Goal: Task Accomplishment & Management: Manage account settings

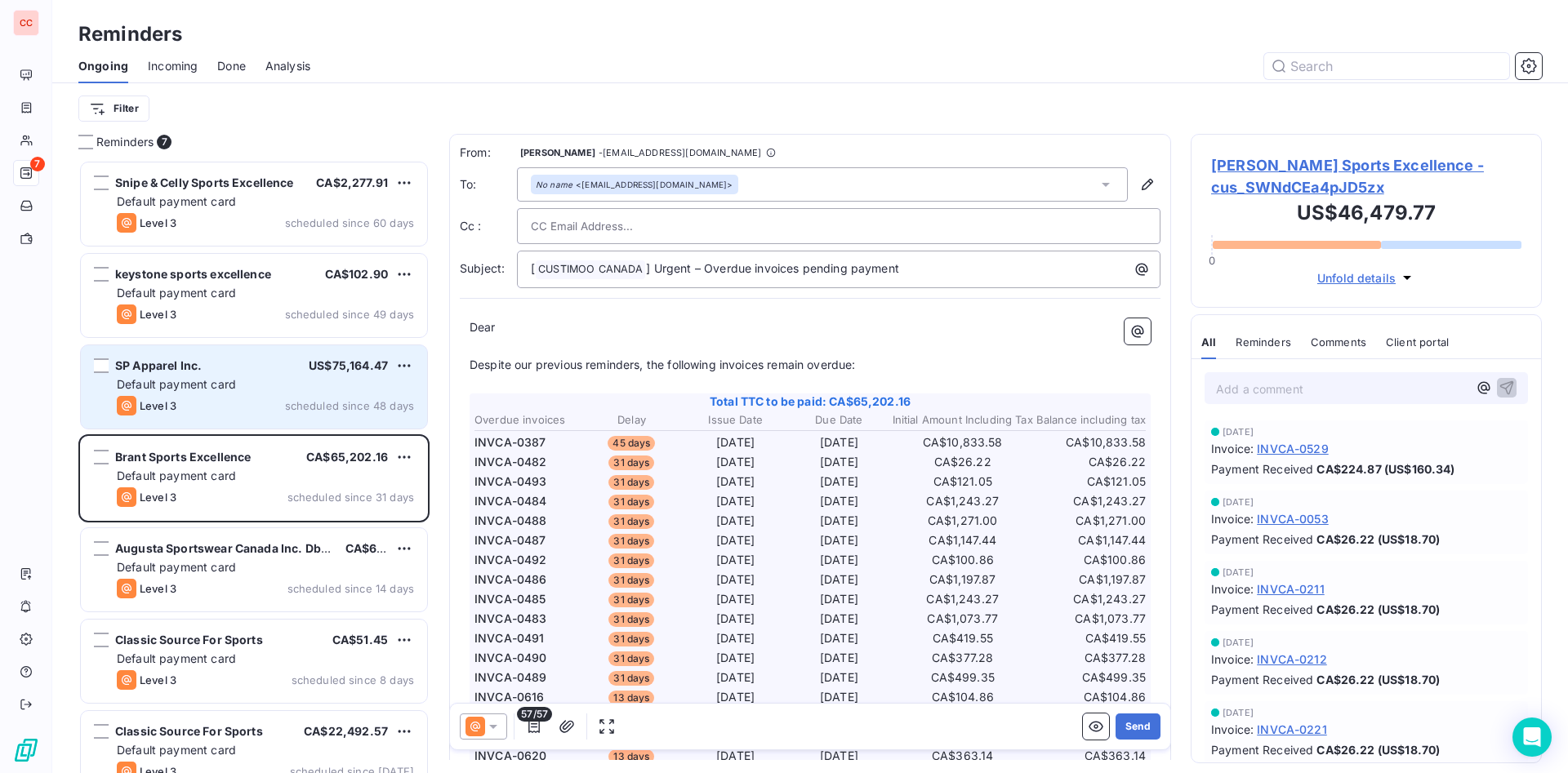
scroll to position [594, 333]
click at [310, 369] on span "US$75,164.47" at bounding box center [348, 365] width 79 height 14
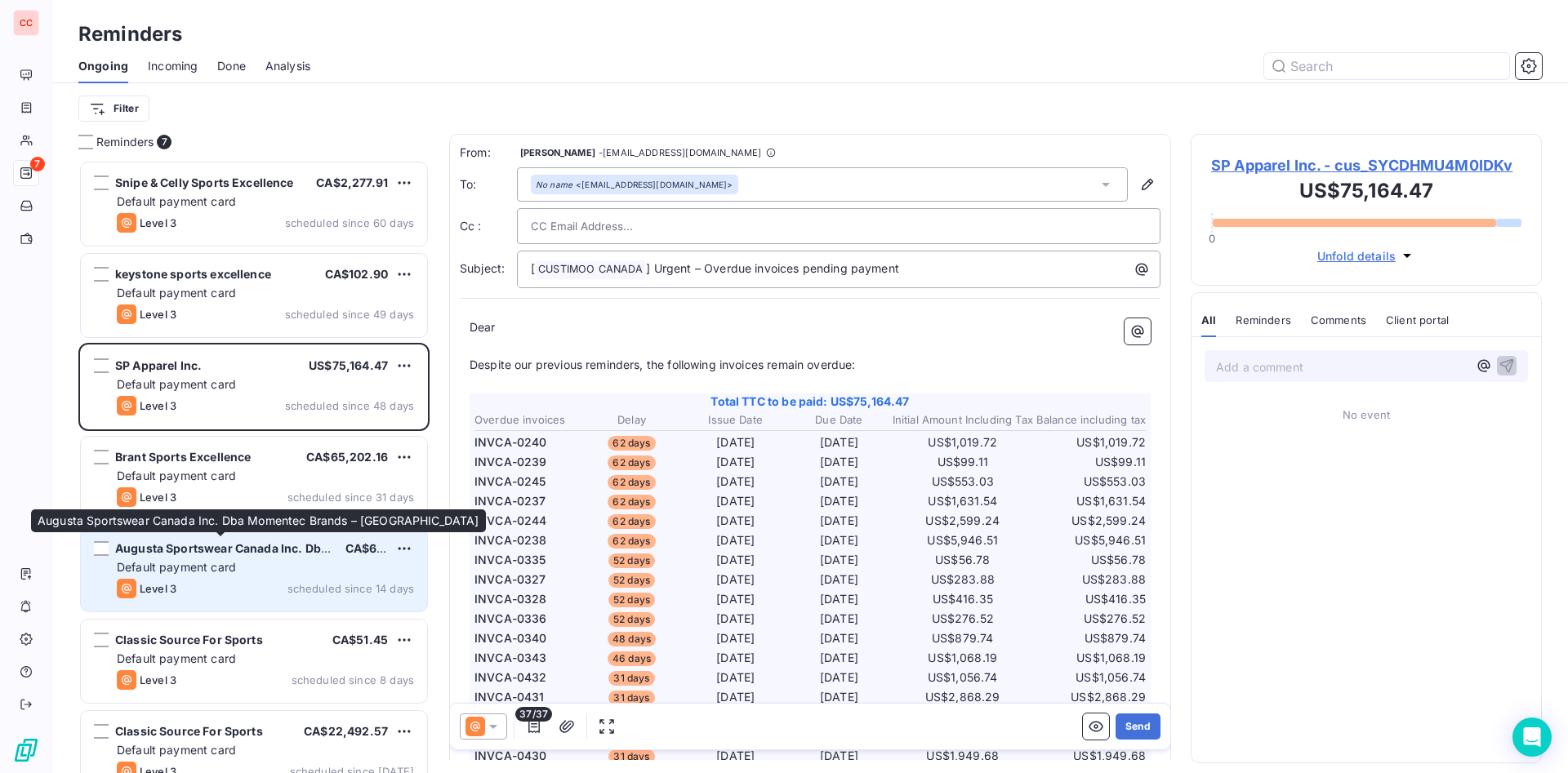
click at [311, 556] on div "Augusta Sportswear Canada Inc. Dba Momentec Brands – [GEOGRAPHIC_DATA] CA$669,3…" at bounding box center [254, 570] width 346 height 83
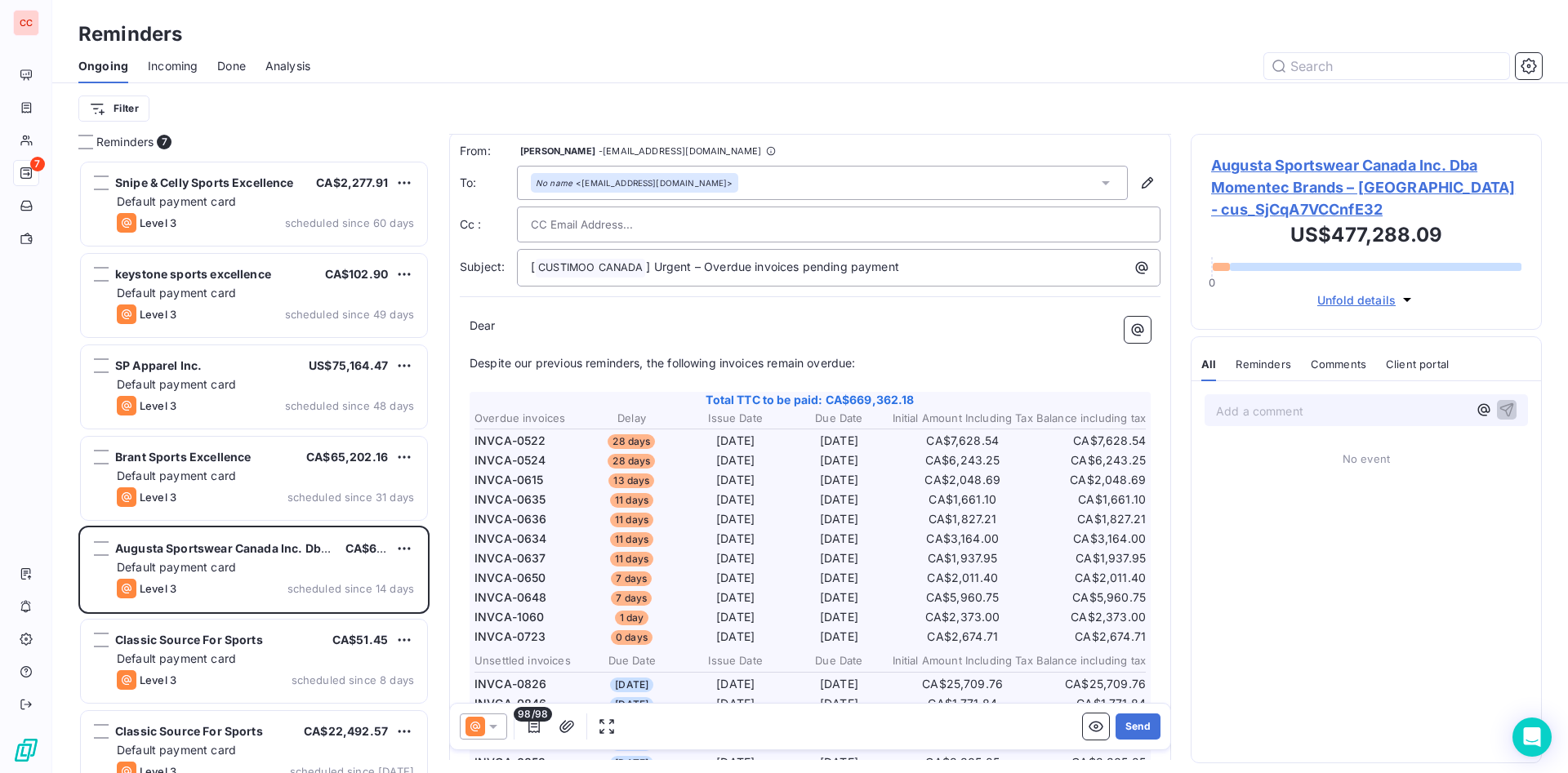
scroll to position [1, 0]
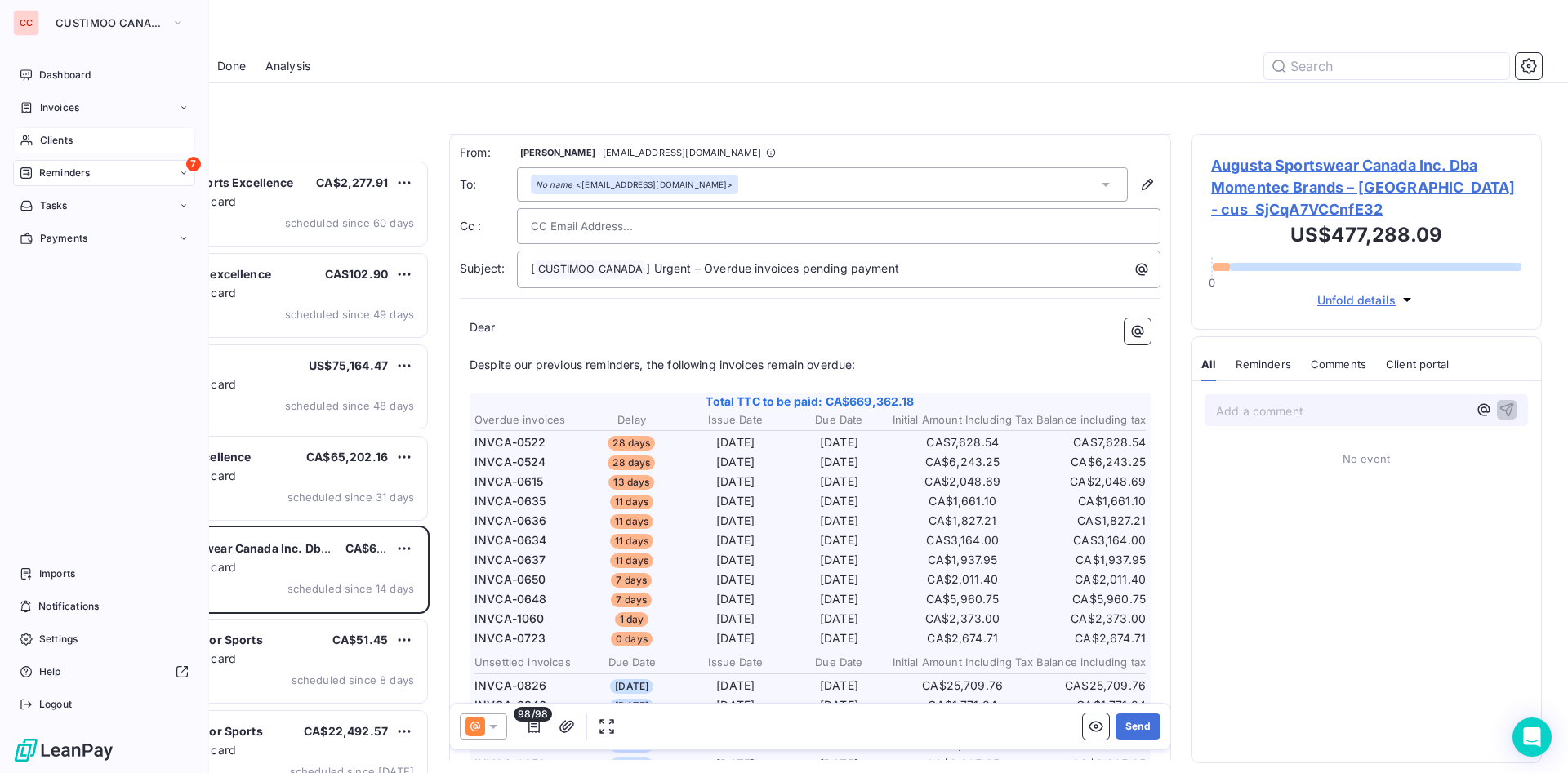
click at [58, 138] on span "Clients" at bounding box center [57, 141] width 33 height 15
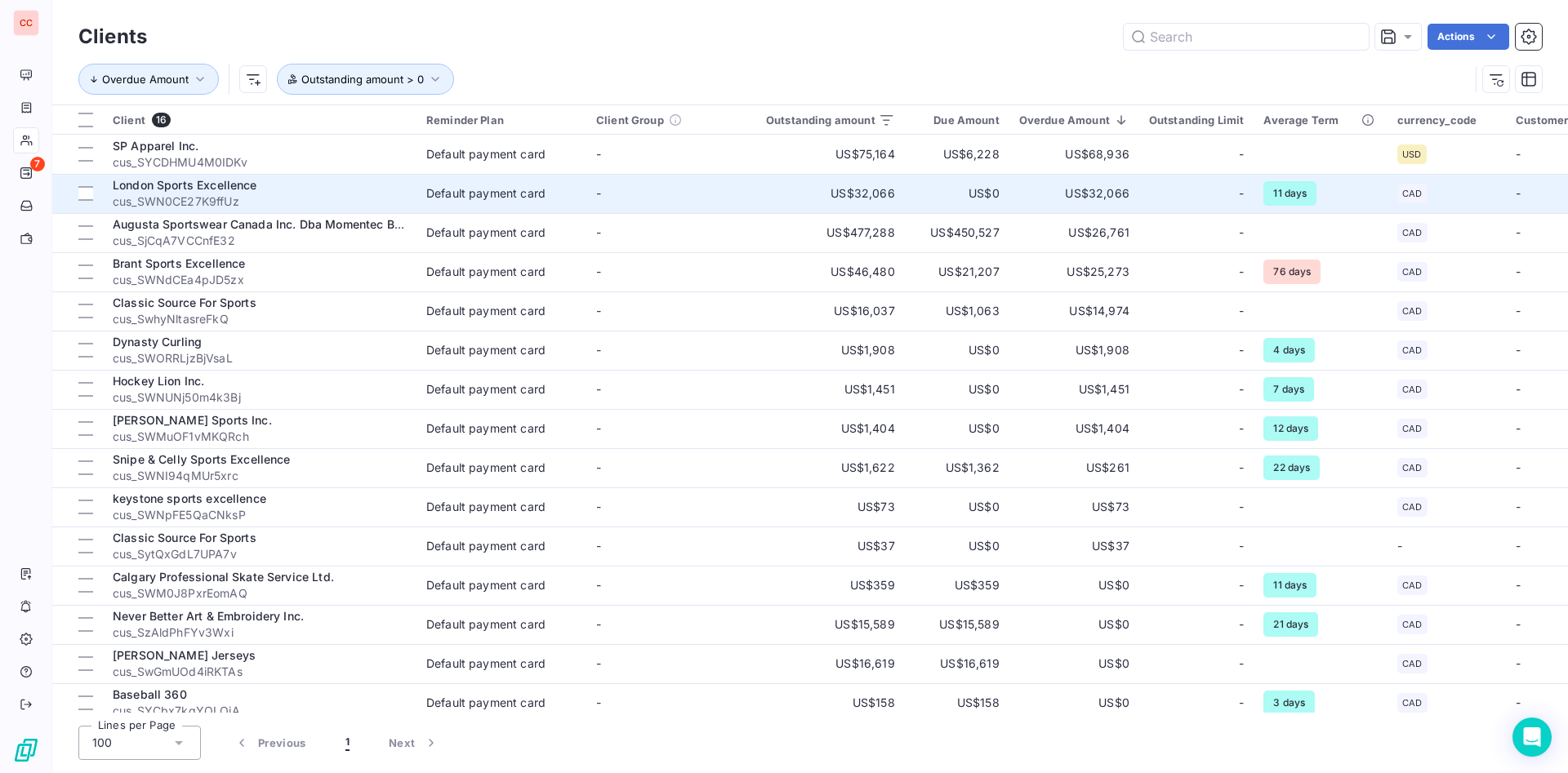
click at [241, 189] on span "London Sports Excellence" at bounding box center [185, 184] width 145 height 14
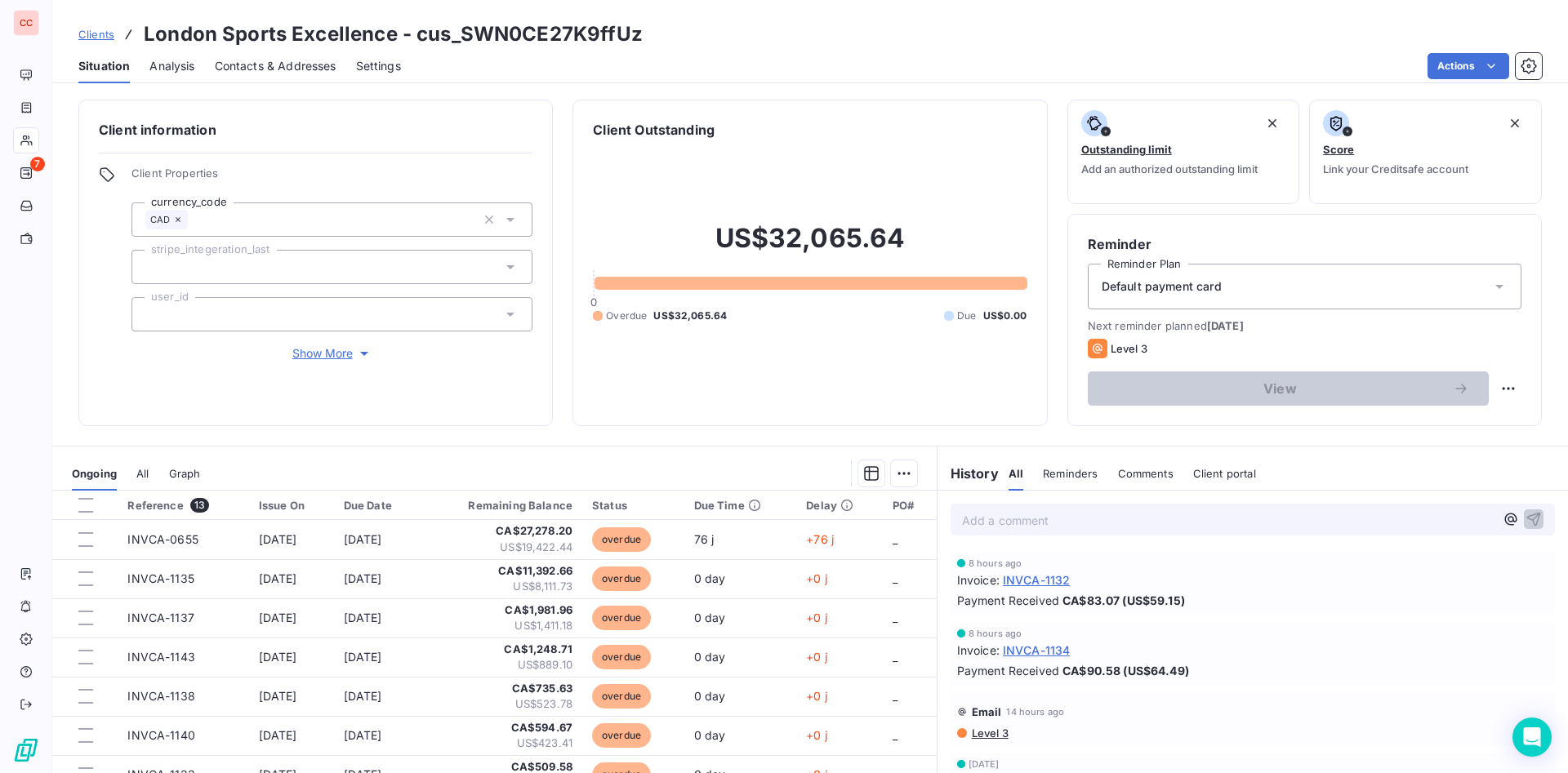
click at [1131, 471] on span "Comments" at bounding box center [1146, 473] width 55 height 13
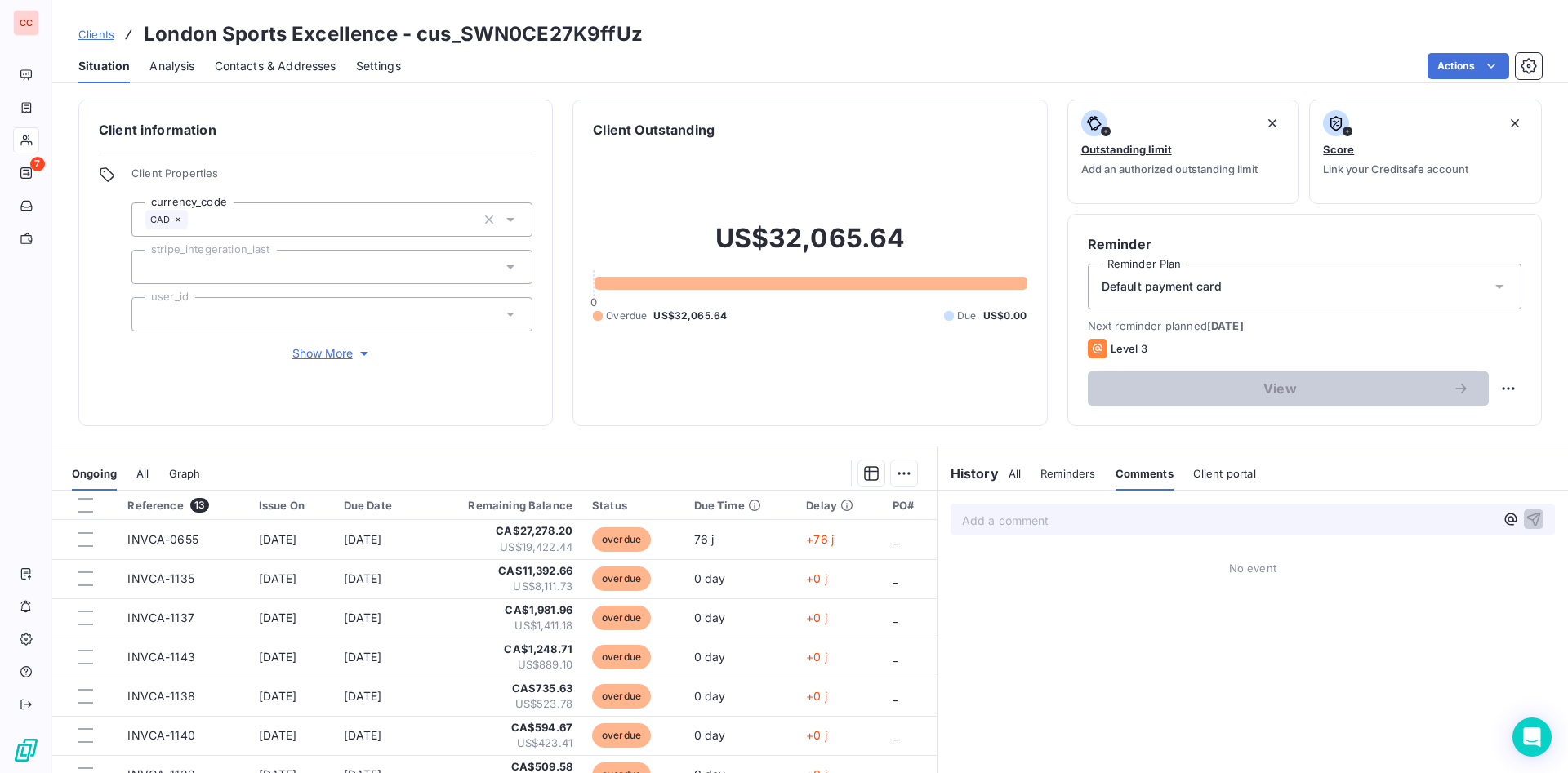
click at [1020, 514] on p "Add a comment ﻿" at bounding box center [1228, 520] width 533 height 21
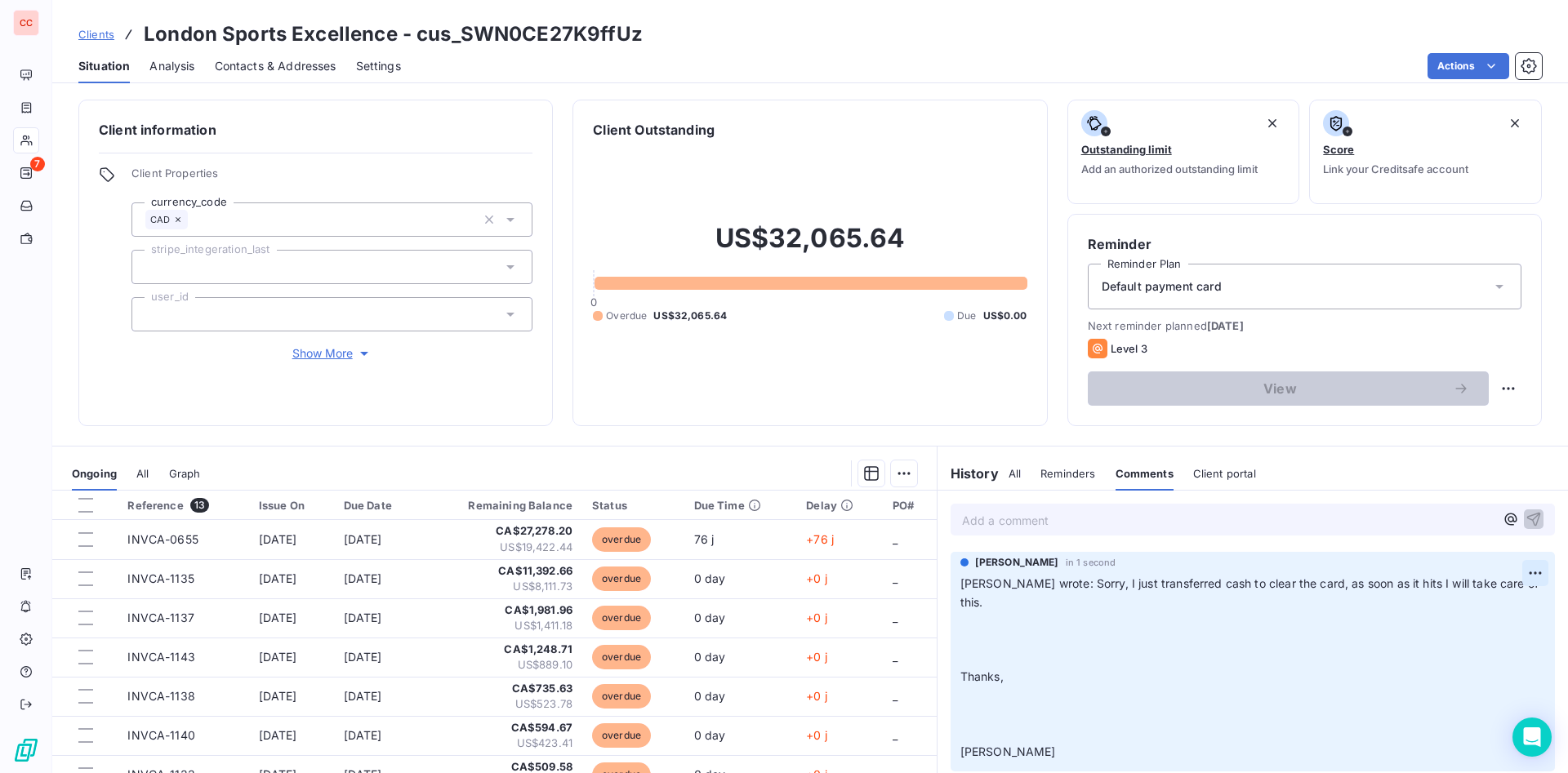
click at [1520, 572] on html "CC 7 Clients London Sports Excellence - cus_SWN0CE27K9ffUz Situation Analysis C…" at bounding box center [784, 386] width 1568 height 773
click at [1472, 602] on div "Edit" at bounding box center [1477, 609] width 91 height 26
click at [1010, 601] on p "[PERSON_NAME] wrote: Sorry, I just transferred cash to clear the card, as soon …" at bounding box center [1242, 668] width 563 height 187
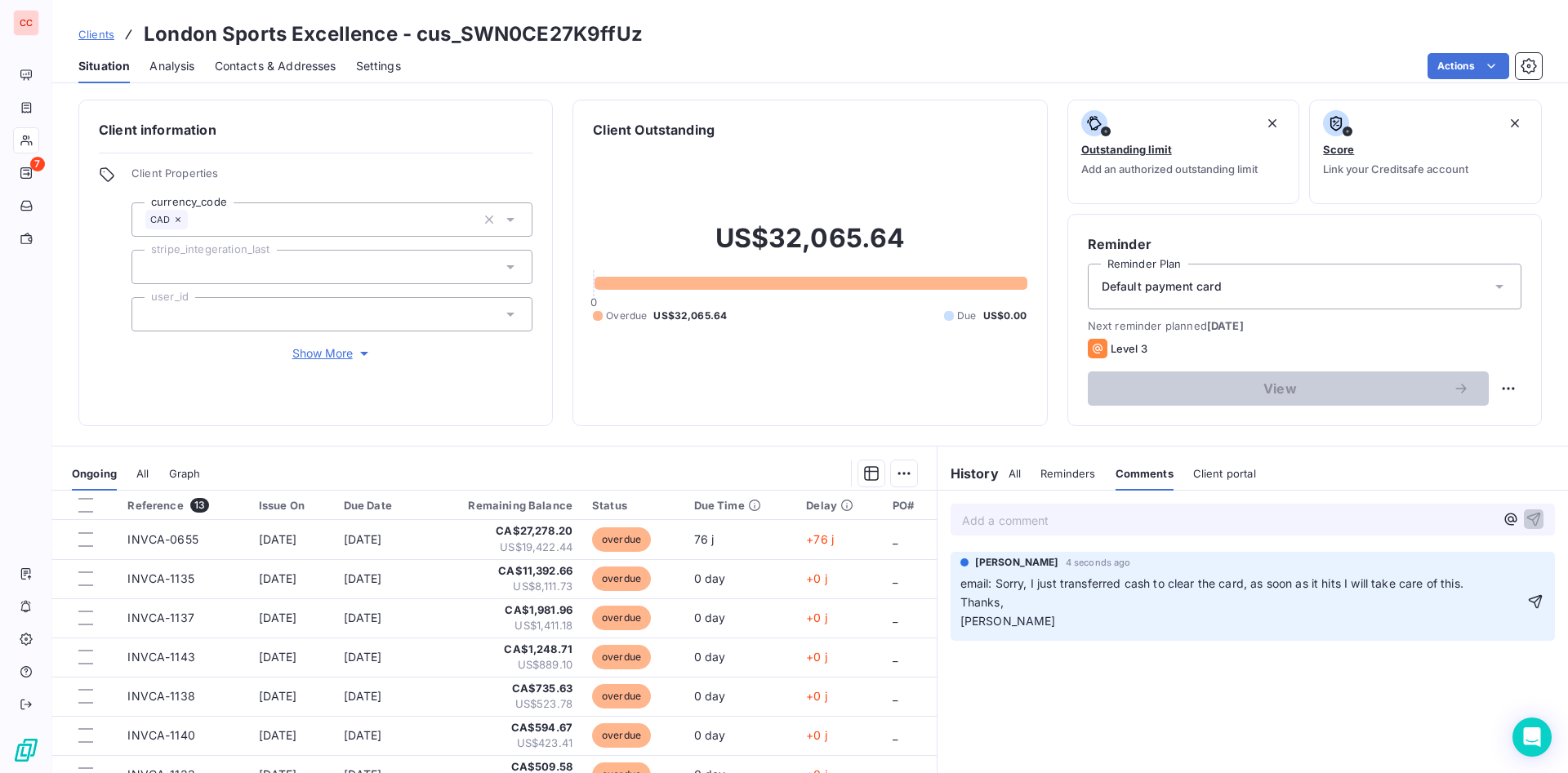
click at [1243, 701] on div "Add a comment ﻿ [PERSON_NAME] 4 seconds ago email: Sorry, I just transferred ca…" at bounding box center [1253, 672] width 631 height 363
click at [1528, 602] on icon "button" at bounding box center [1535, 602] width 14 height 14
click at [1009, 472] on span "All" at bounding box center [1015, 473] width 12 height 13
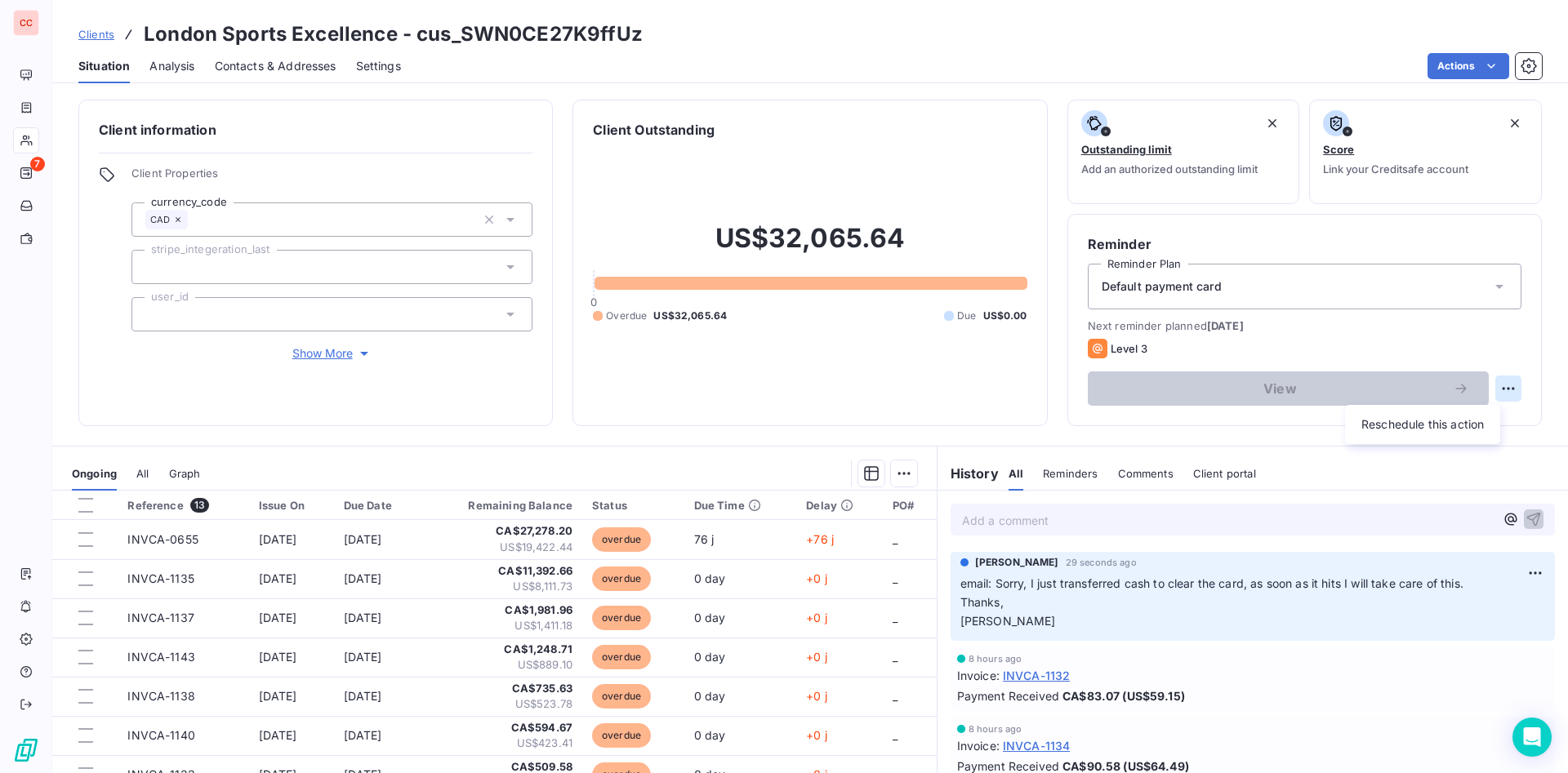
click at [1486, 385] on html "CC 7 Clients London Sports Excellence - cus_SWN0CE27K9ffUz Situation Analysis C…" at bounding box center [784, 386] width 1568 height 773
click at [1460, 349] on html "CC 7 Clients London Sports Excellence - cus_SWN0CE27K9ffUz Situation Analysis C…" at bounding box center [784, 386] width 1568 height 773
click at [1146, 462] on div "Comments" at bounding box center [1146, 473] width 55 height 35
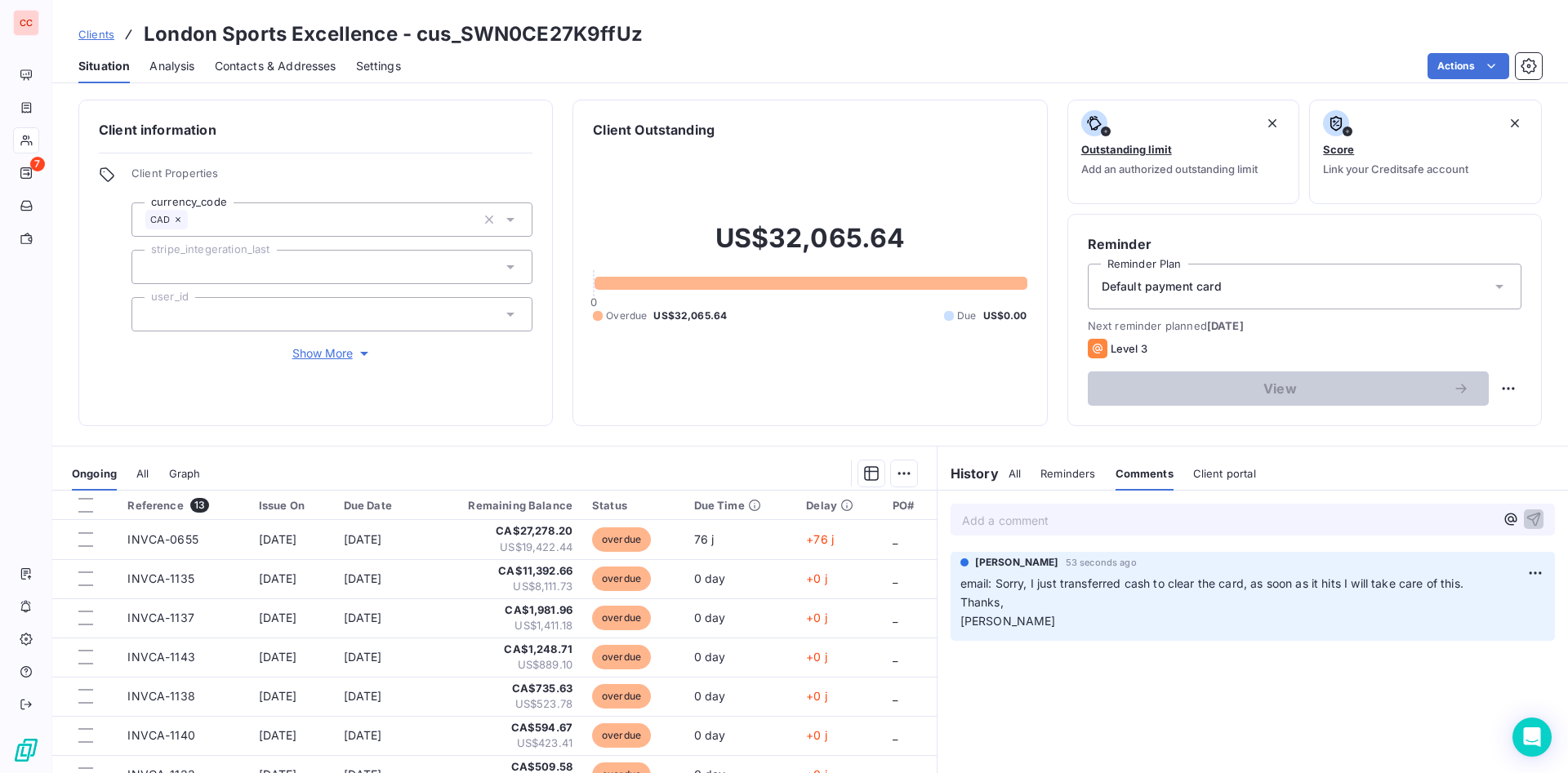
click at [1009, 473] on span "All" at bounding box center [1015, 473] width 12 height 13
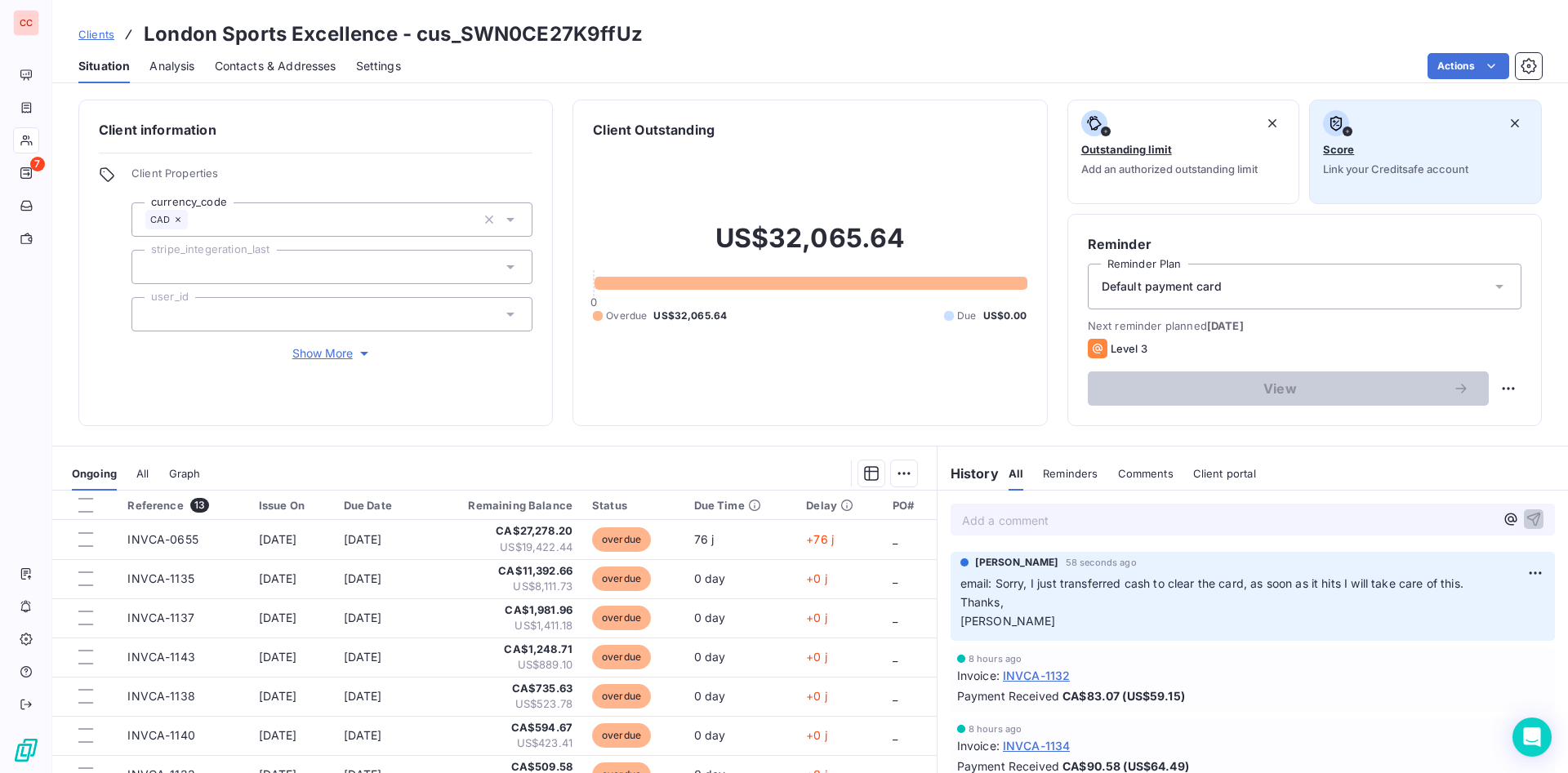
click at [1361, 171] on span "Link your Creditsafe account" at bounding box center [1395, 169] width 146 height 13
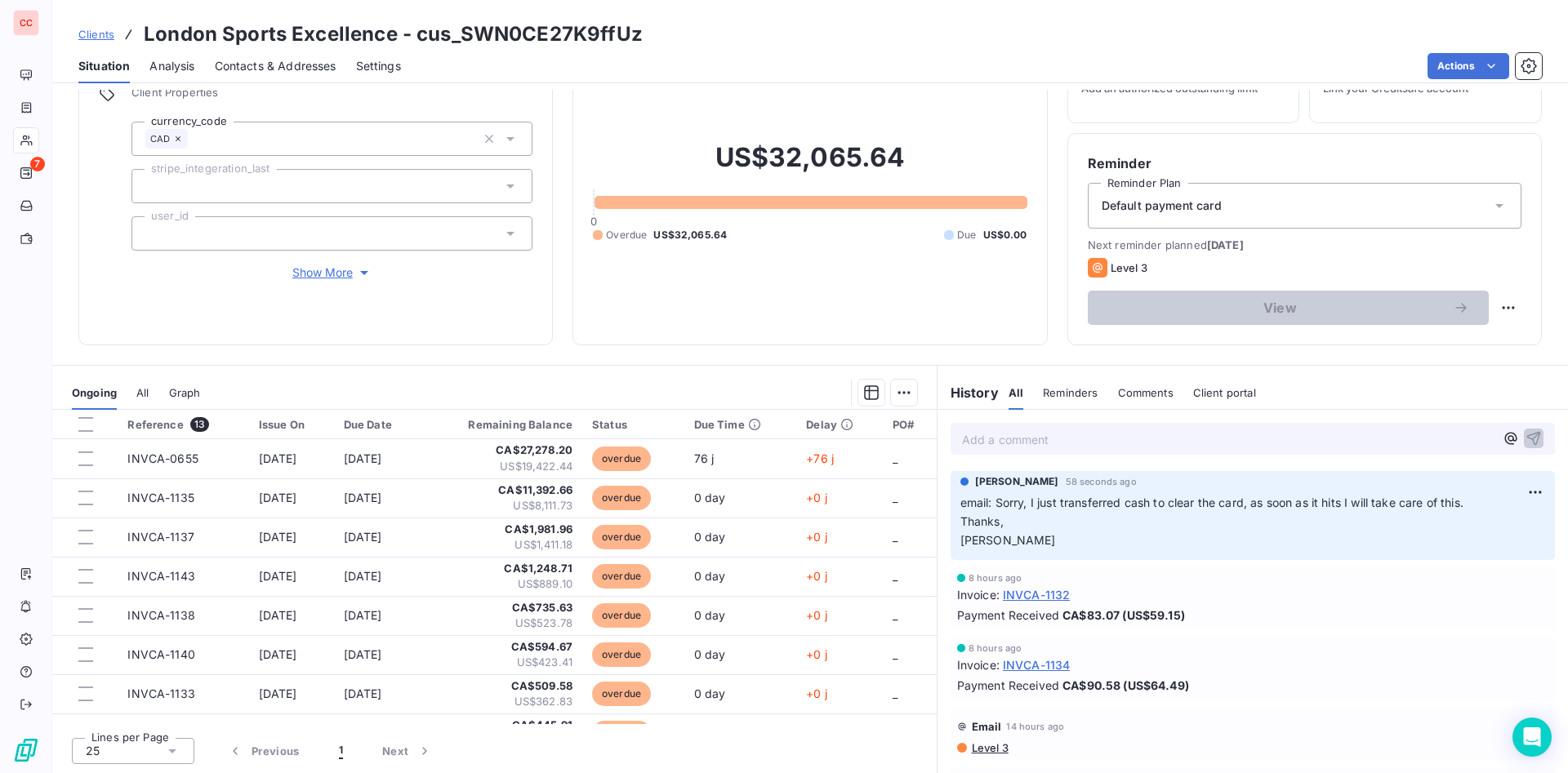
click at [100, 29] on span "Clients" at bounding box center [96, 35] width 36 height 13
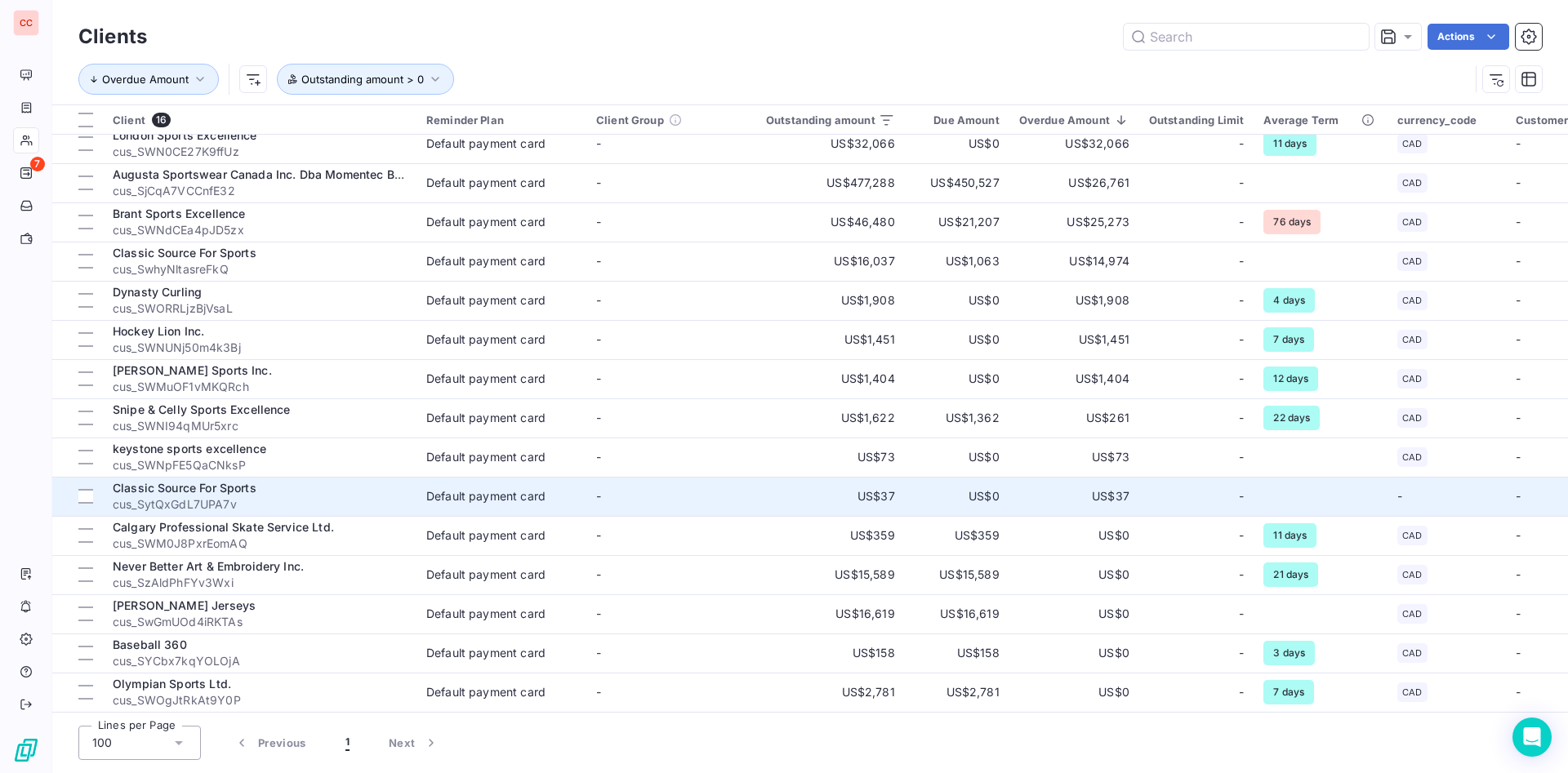
scroll to position [56, 0]
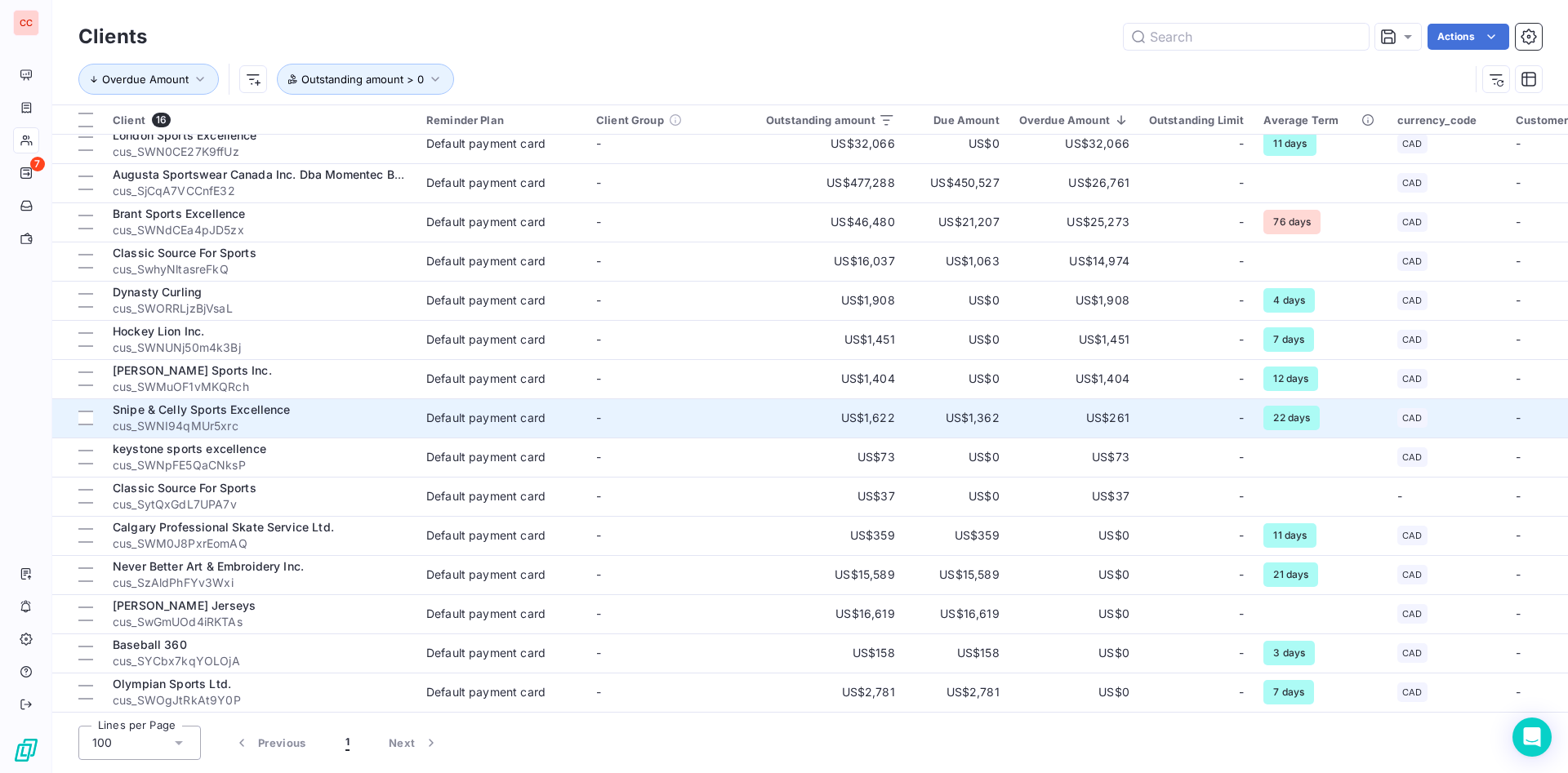
click at [1032, 407] on td "US$261" at bounding box center [1075, 418] width 130 height 40
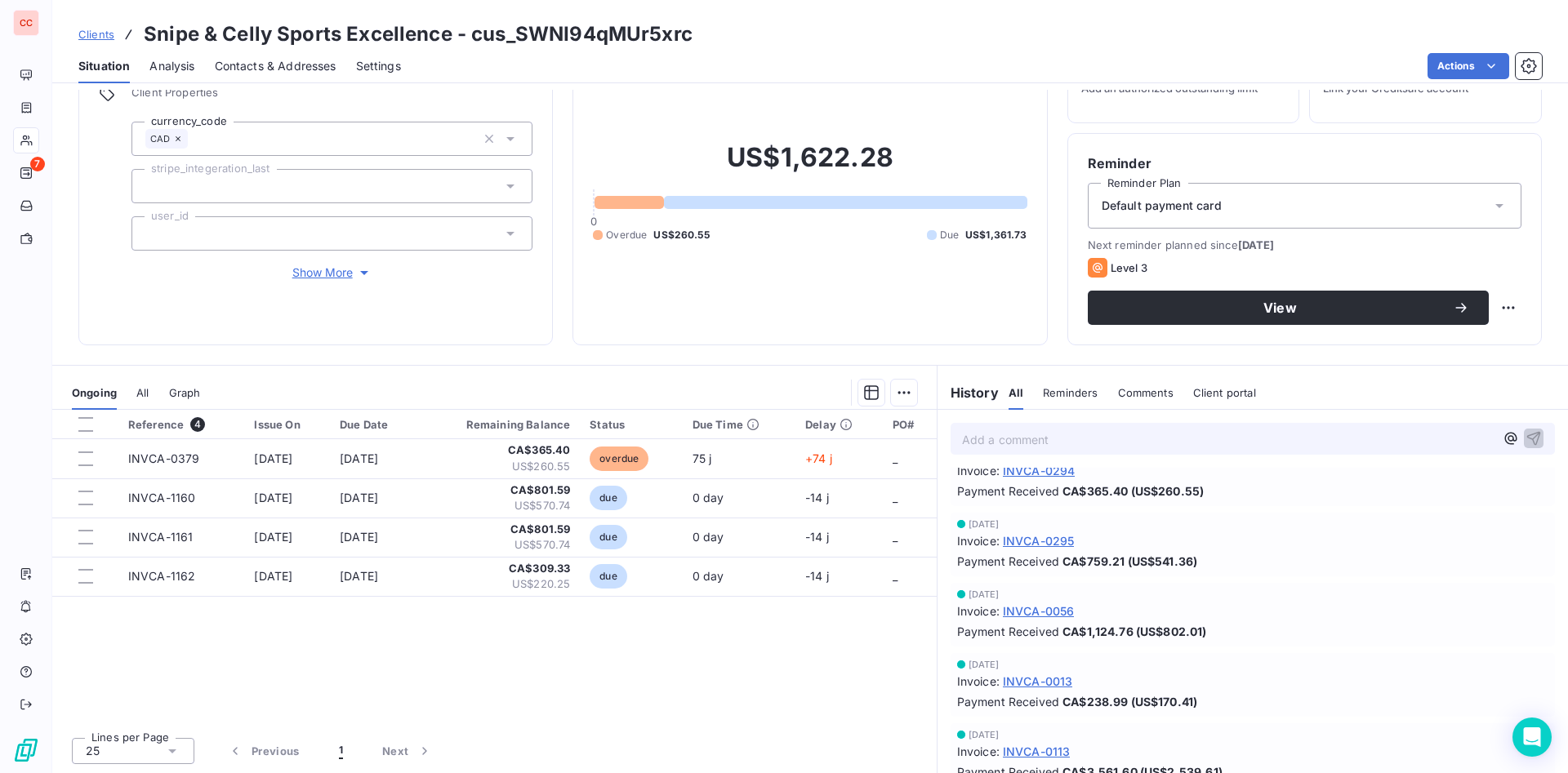
scroll to position [1099, 0]
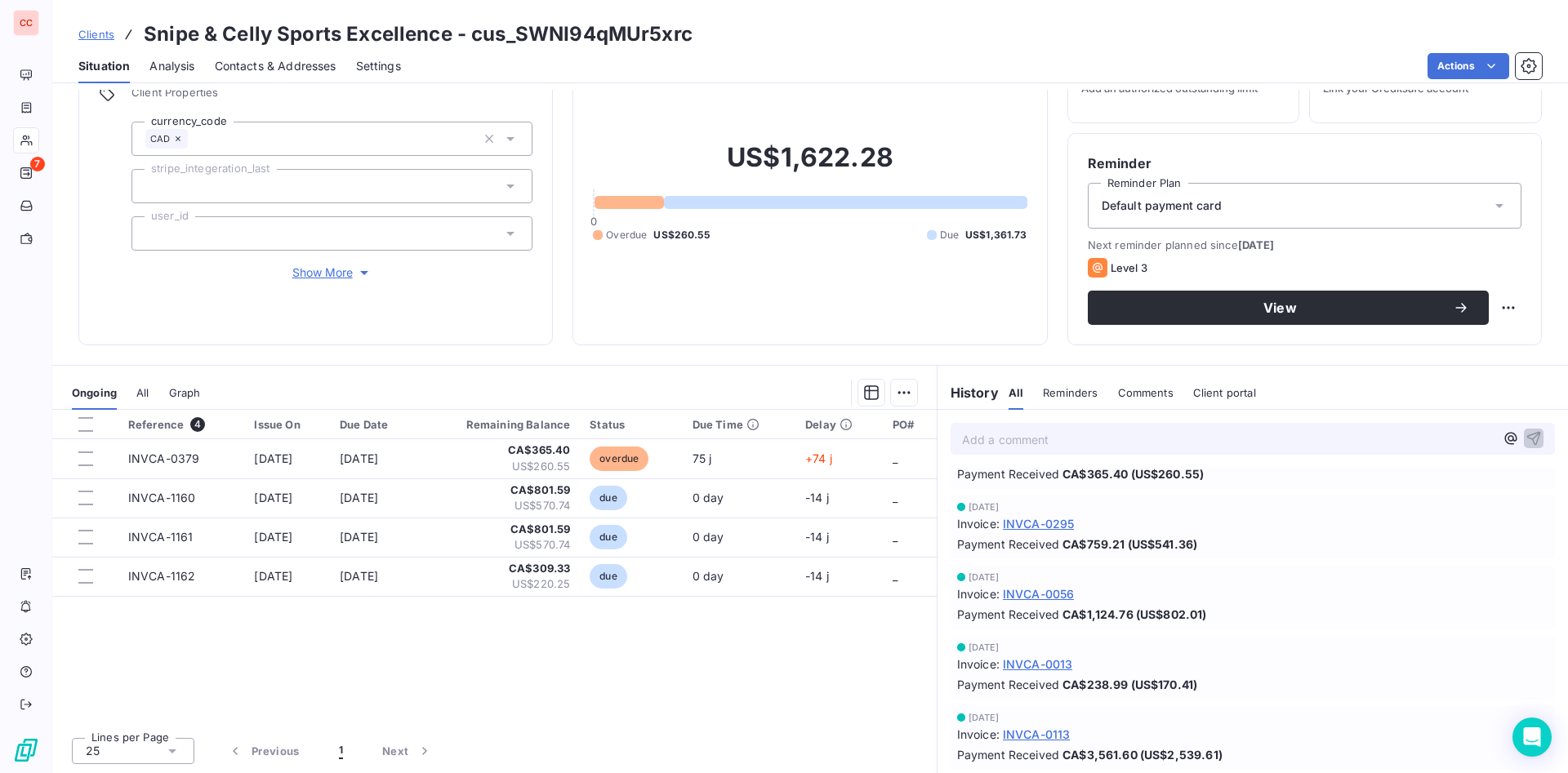
click at [113, 35] on span "Clients" at bounding box center [96, 35] width 36 height 13
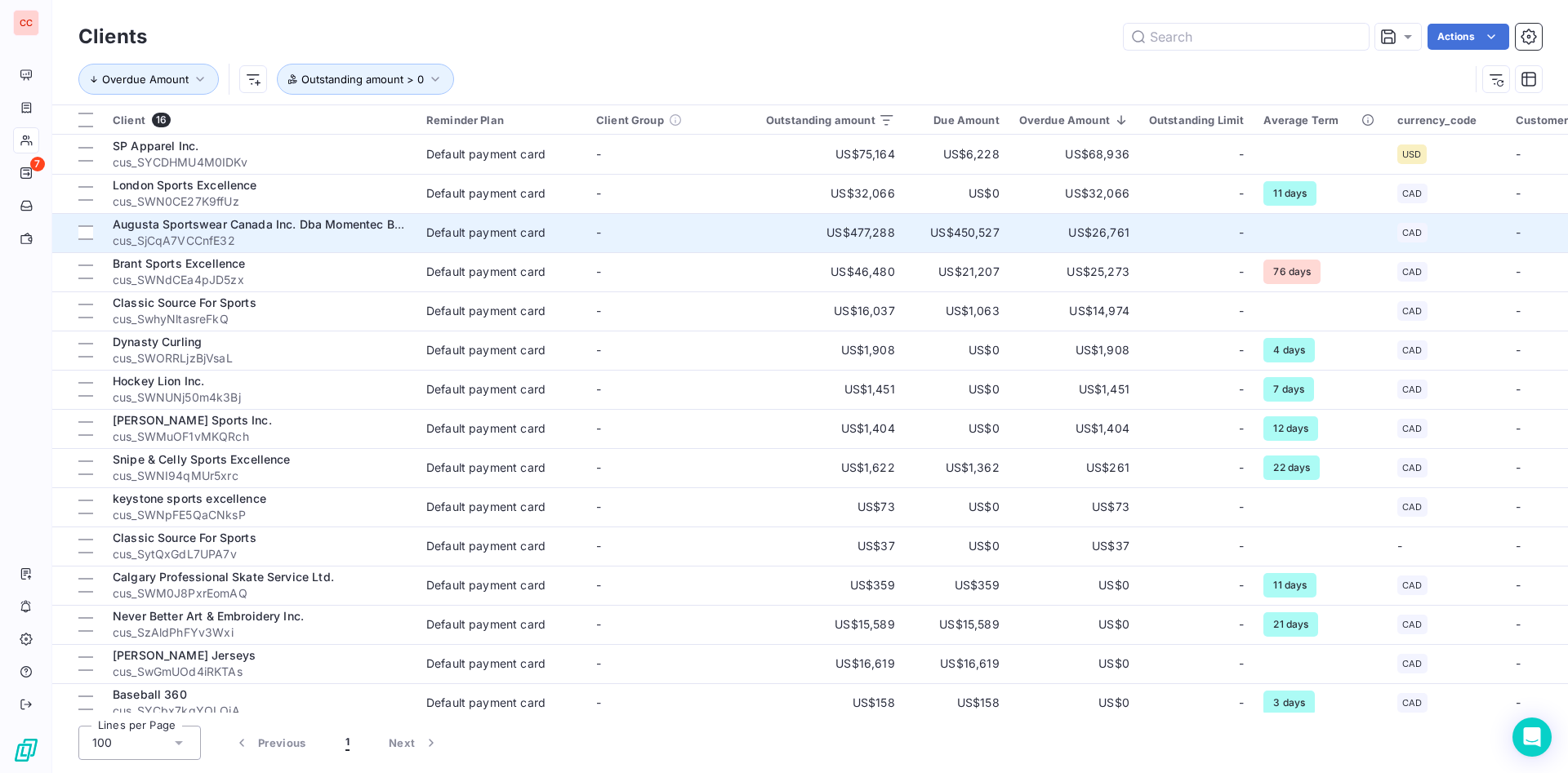
click at [363, 235] on span "cus_SjCqA7VCCnfE32" at bounding box center [259, 241] width 294 height 16
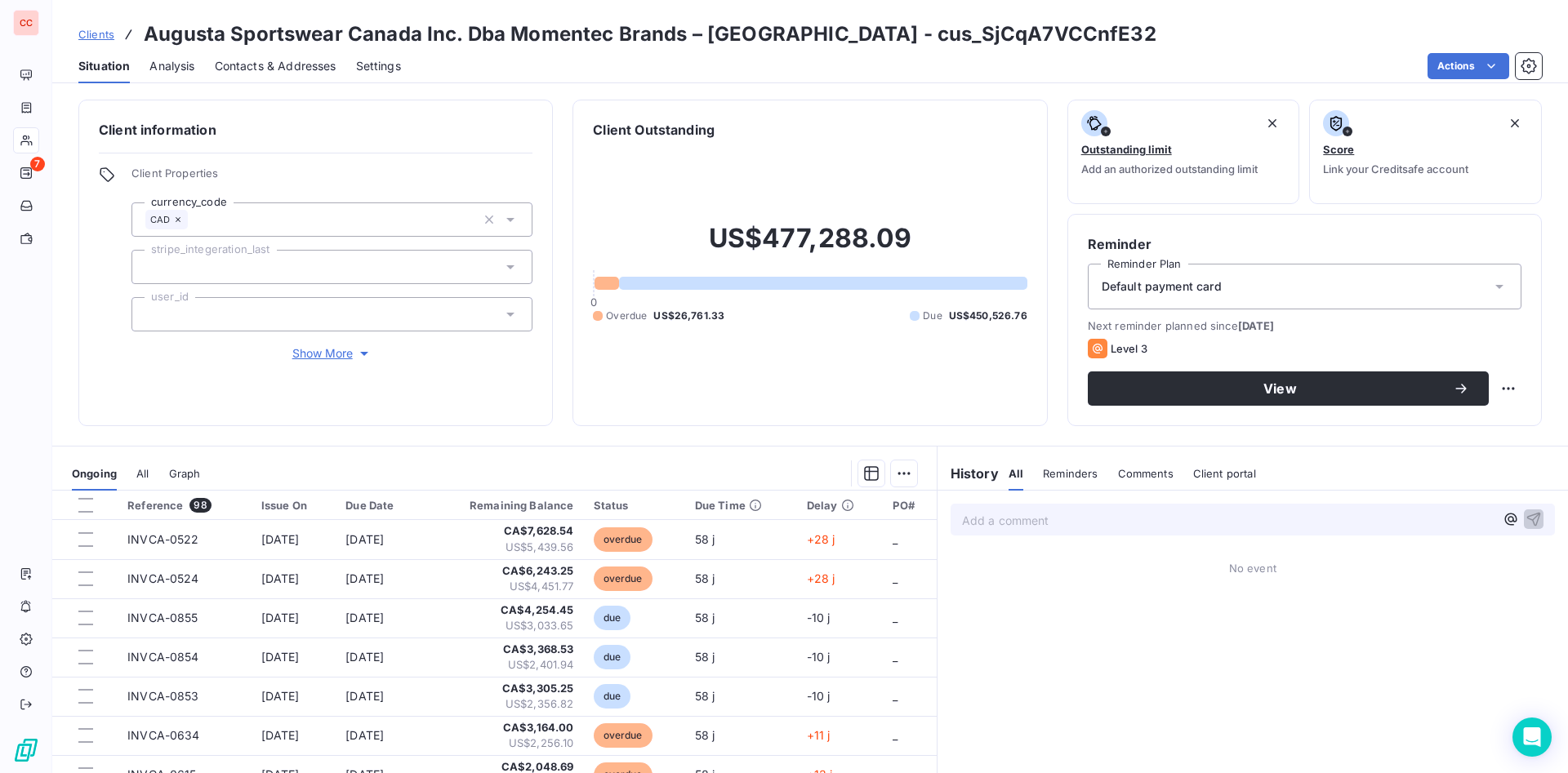
click at [1072, 469] on span "Reminders" at bounding box center [1070, 473] width 54 height 13
click at [1015, 469] on div "All Reminders Comments Client portal" at bounding box center [1132, 473] width 247 height 35
click at [1009, 473] on span "All" at bounding box center [1015, 473] width 12 height 13
click at [891, 473] on html "CC 7 Clients Augusta Sportswear Canada Inc. Dba Momentec Brands – [GEOGRAPHIC_D…" at bounding box center [784, 386] width 1568 height 773
click at [724, 470] on html "CC 7 Clients Augusta Sportswear Canada Inc. Dba Momentec Brands – [GEOGRAPHIC_D…" at bounding box center [784, 386] width 1568 height 773
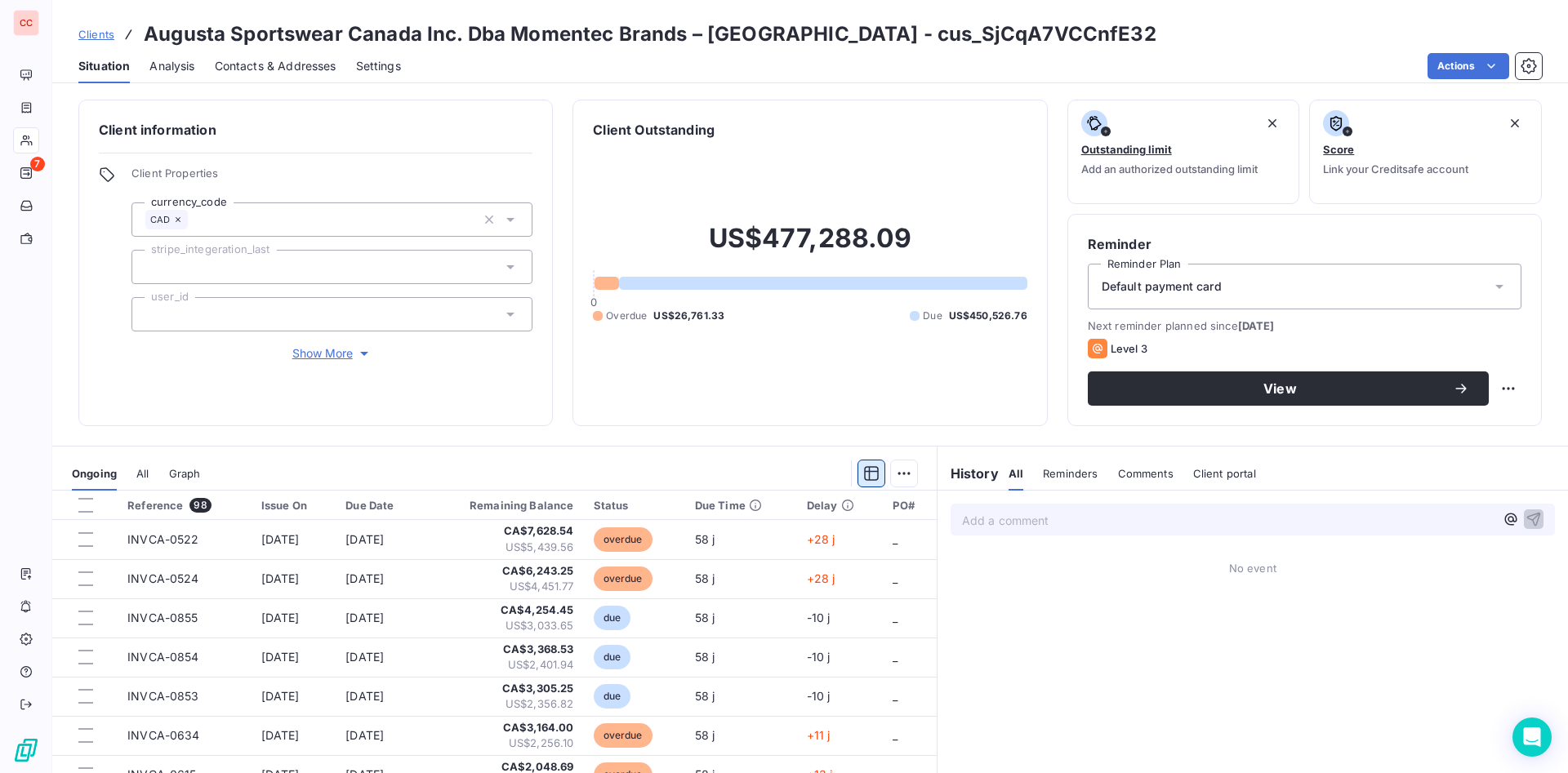
click at [863, 474] on icon "button" at bounding box center [871, 473] width 16 height 16
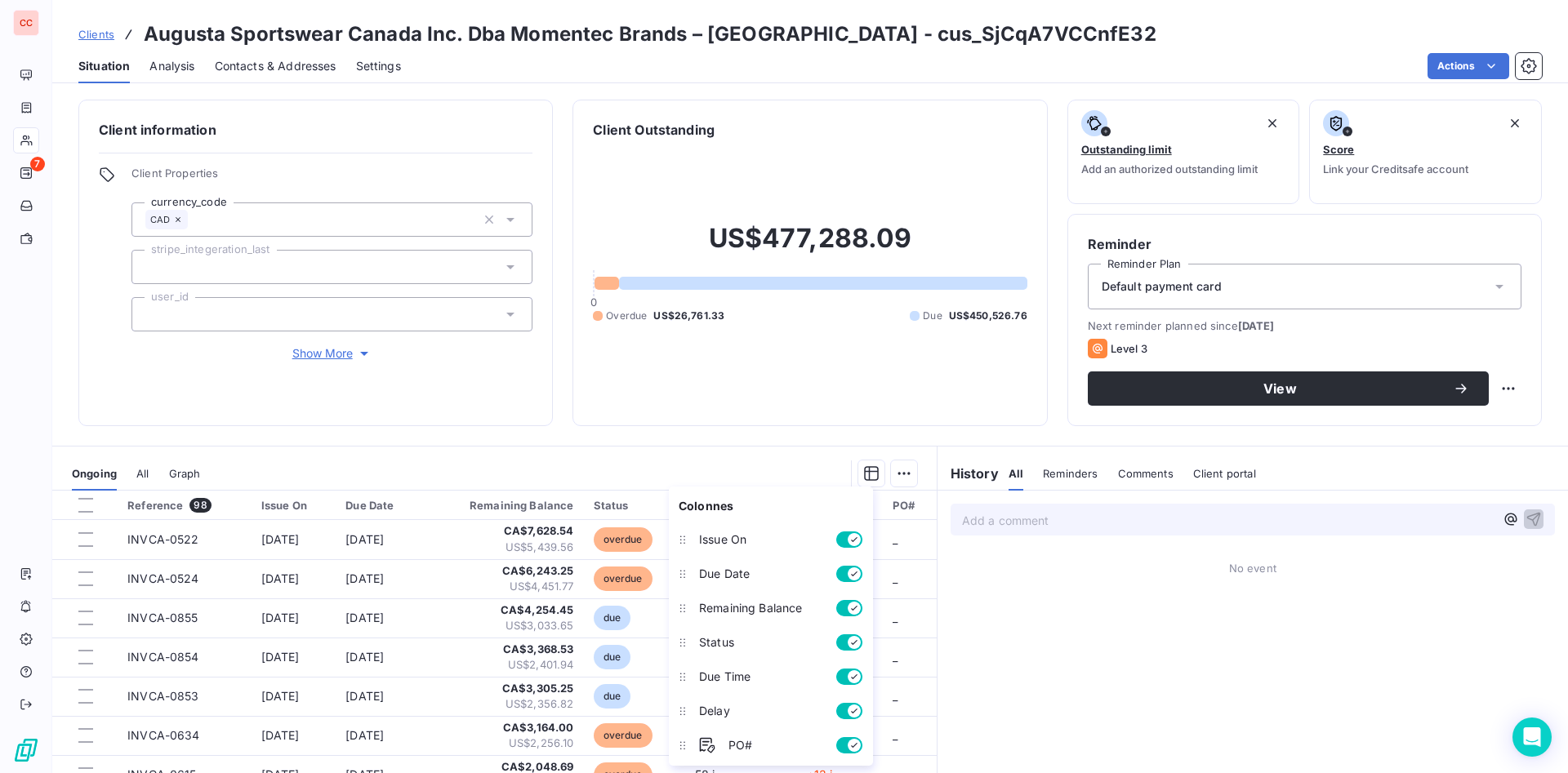
click at [1011, 695] on div "Add a comment ﻿ No event" at bounding box center [1253, 672] width 631 height 363
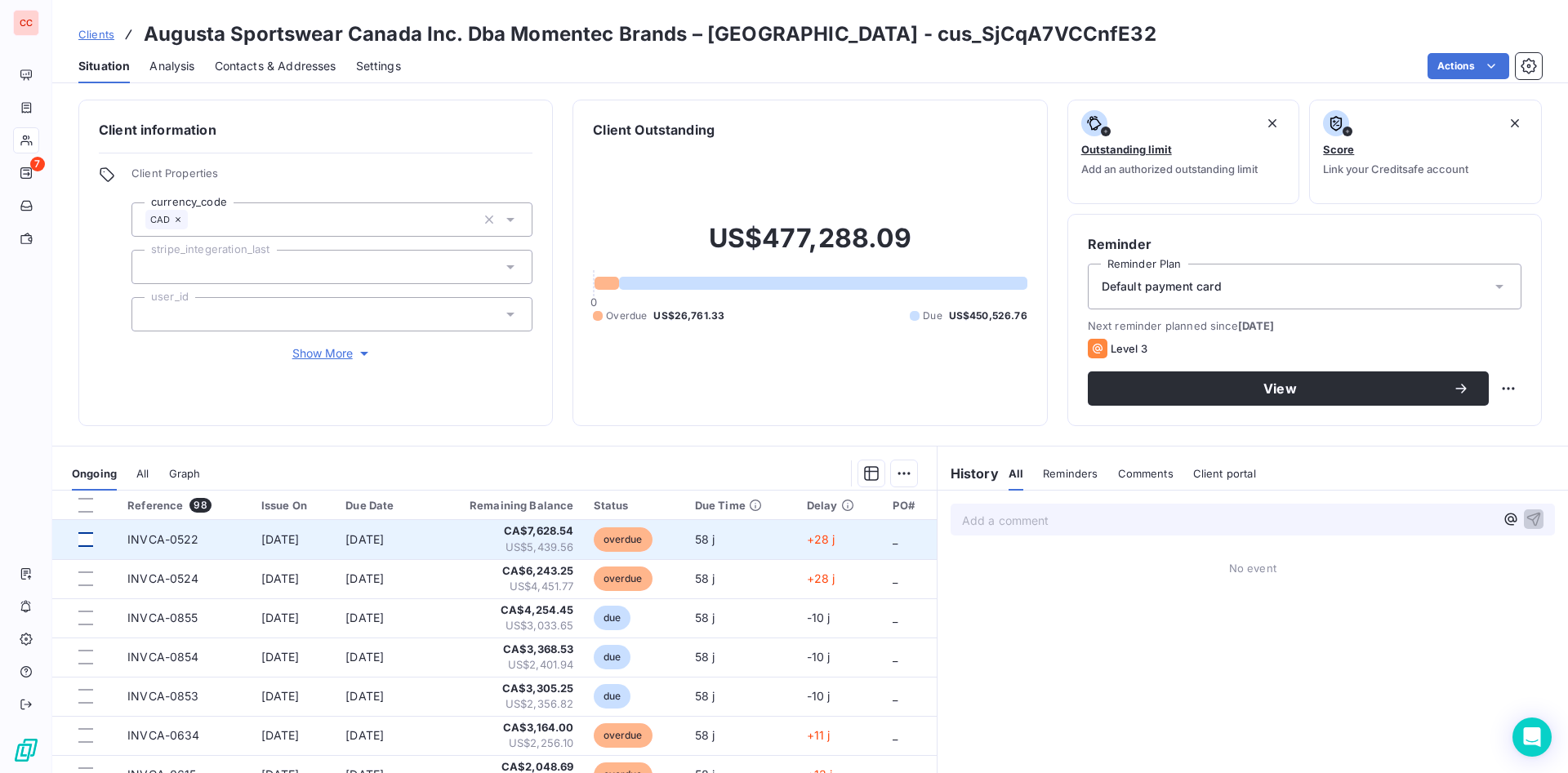
click at [86, 539] on div at bounding box center [86, 540] width 15 height 15
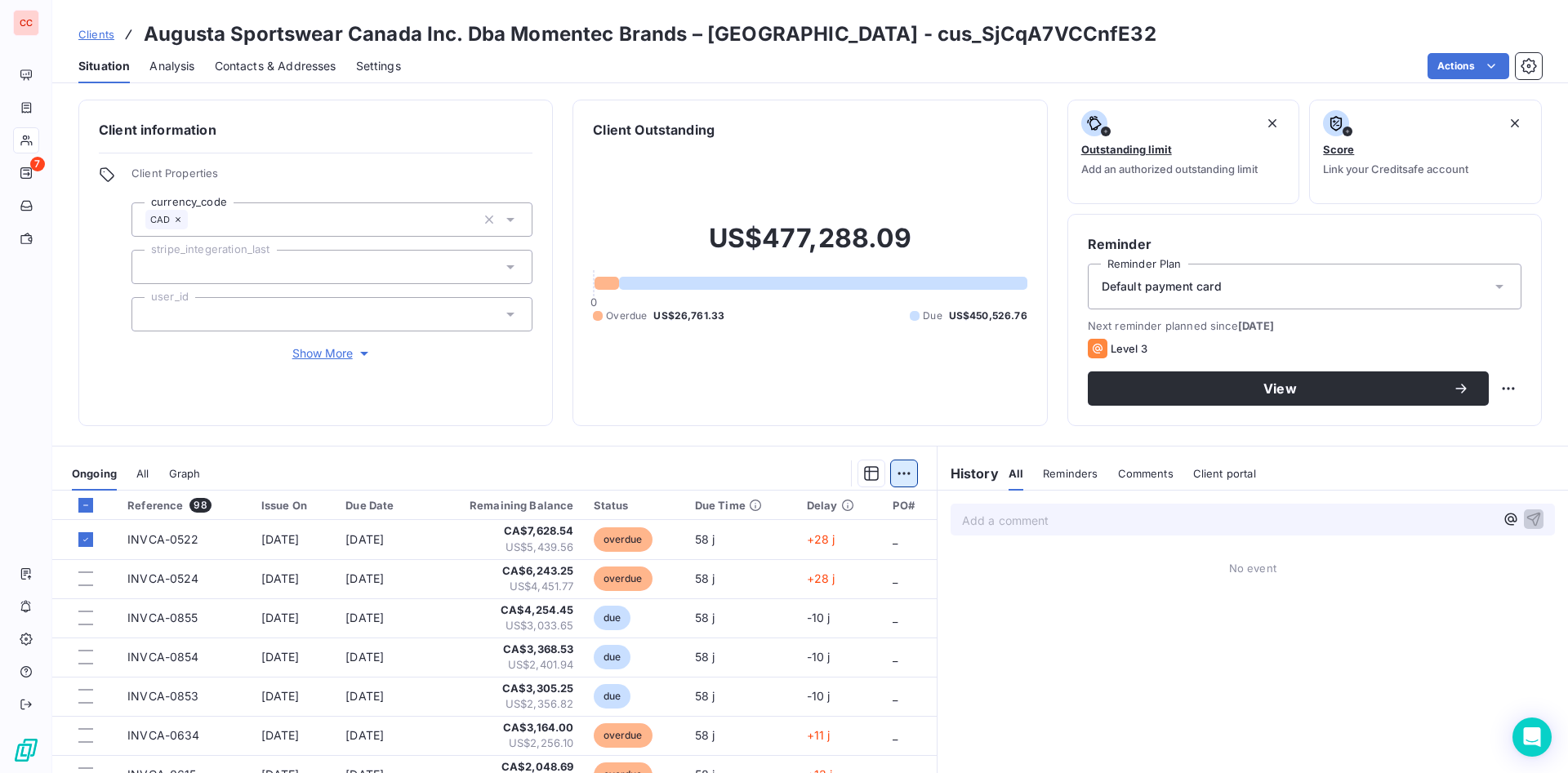
click at [890, 474] on html "CC 7 Clients Augusta Sportswear Canada Inc. Dba Momentec Brands – [GEOGRAPHIC_D…" at bounding box center [784, 386] width 1568 height 773
click at [81, 507] on html "CC 7 Clients Augusta Sportswear Canada Inc. Dba Momentec Brands – [GEOGRAPHIC_D…" at bounding box center [784, 386] width 1568 height 773
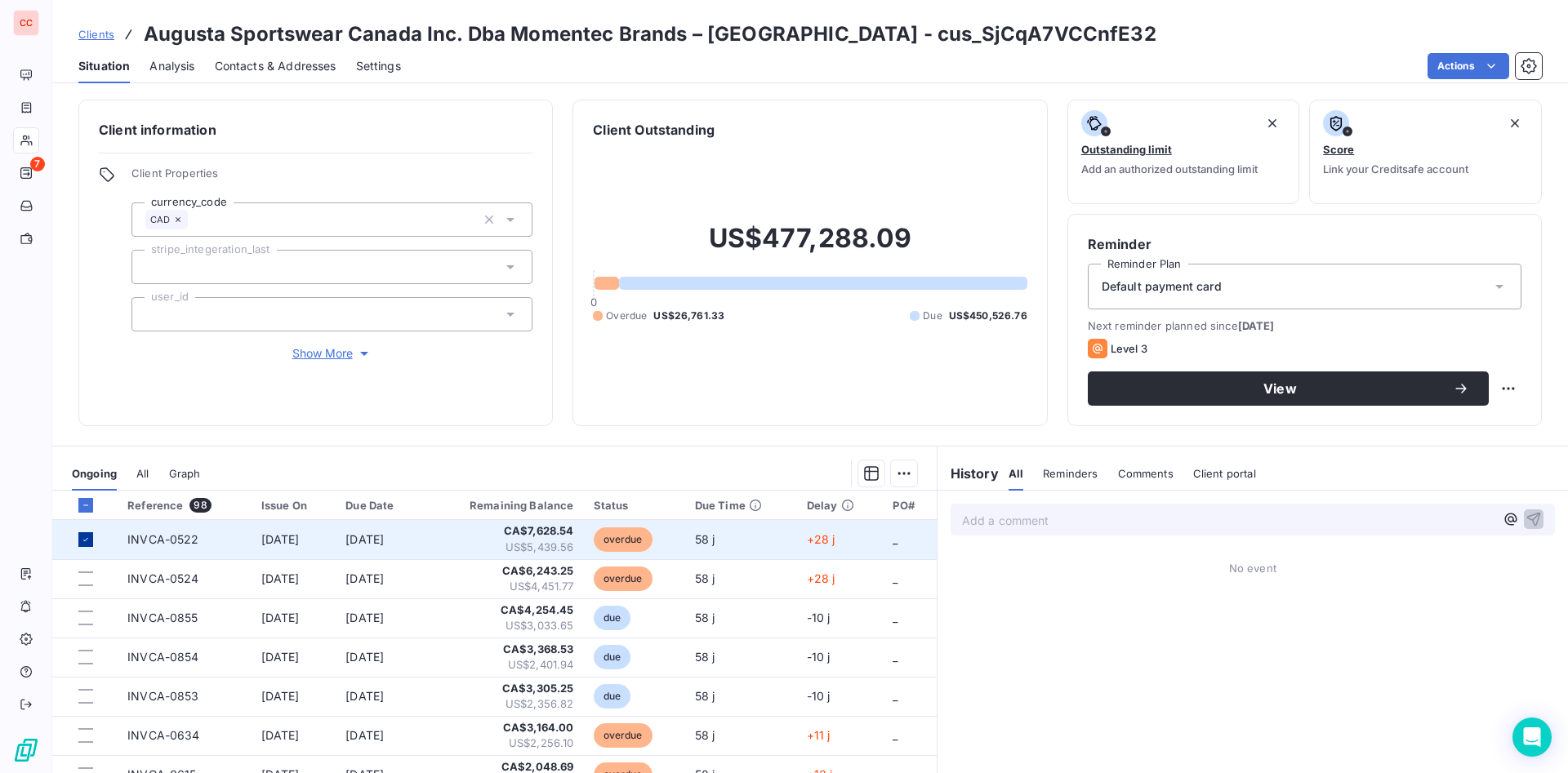
click at [88, 533] on div at bounding box center [86, 540] width 15 height 15
click at [155, 534] on span "INVCA-0522" at bounding box center [163, 539] width 72 height 14
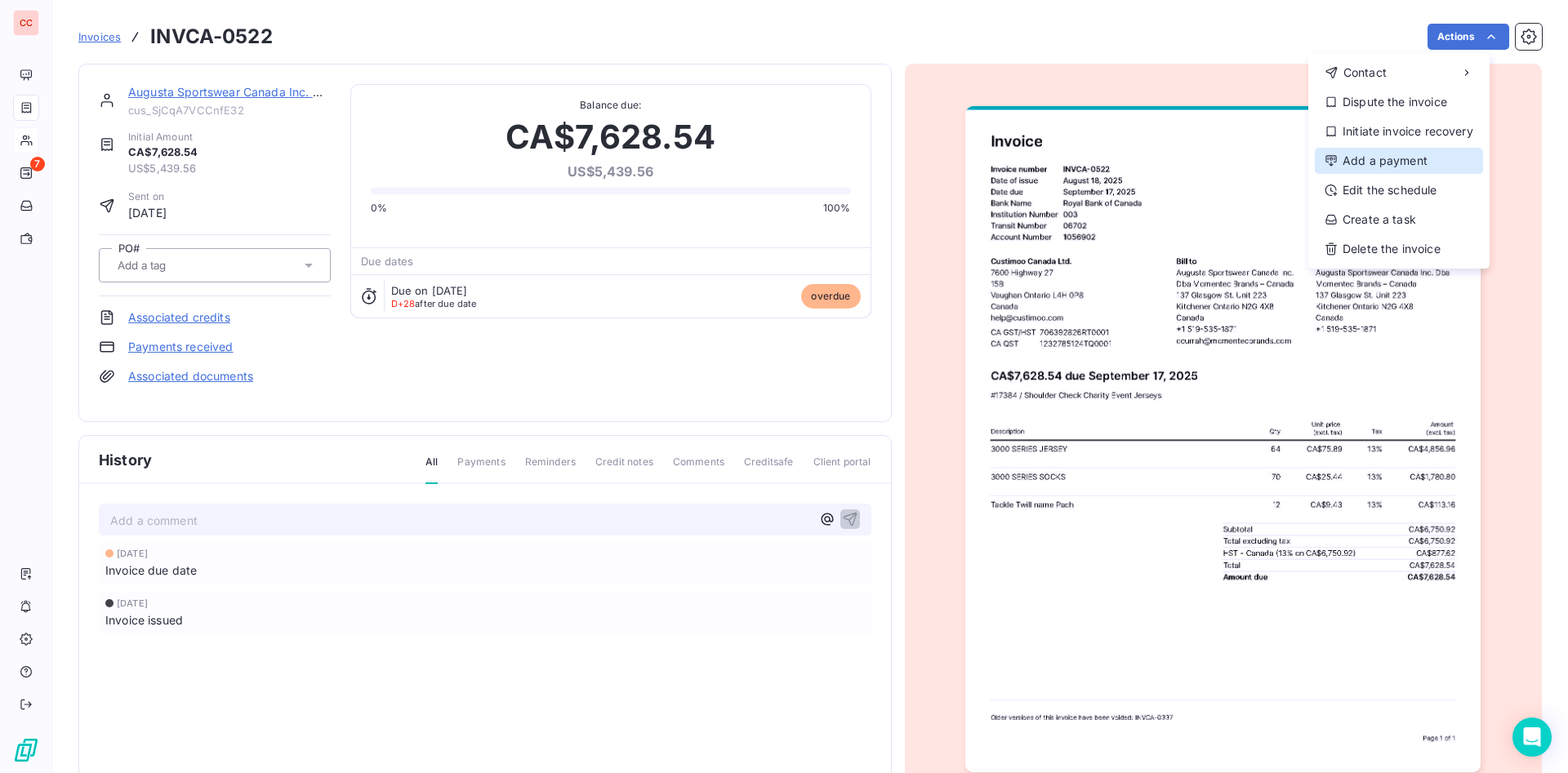
click at [1412, 152] on div "Add a payment" at bounding box center [1399, 161] width 168 height 26
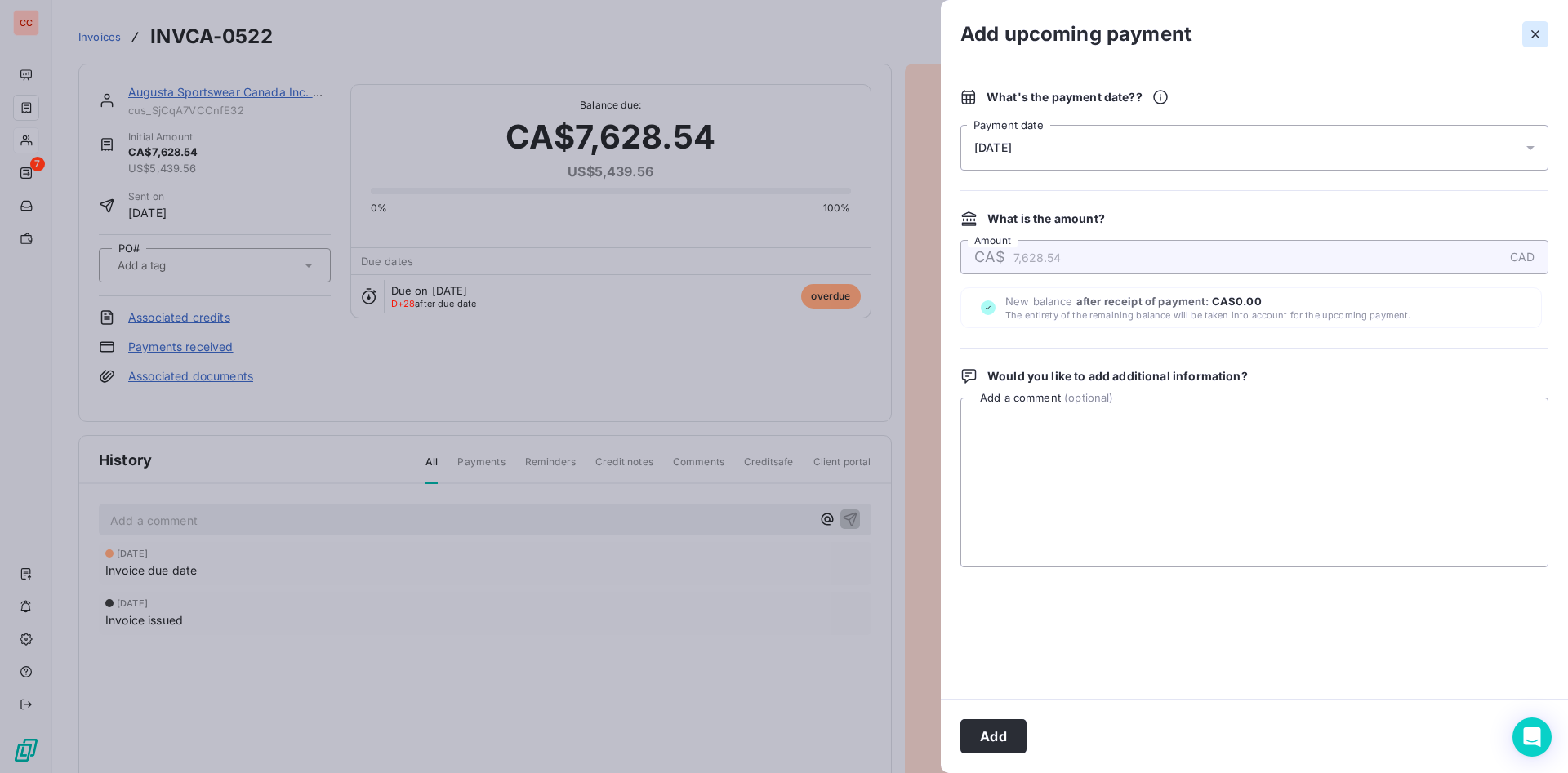
click at [1547, 33] on button "button" at bounding box center [1535, 35] width 26 height 26
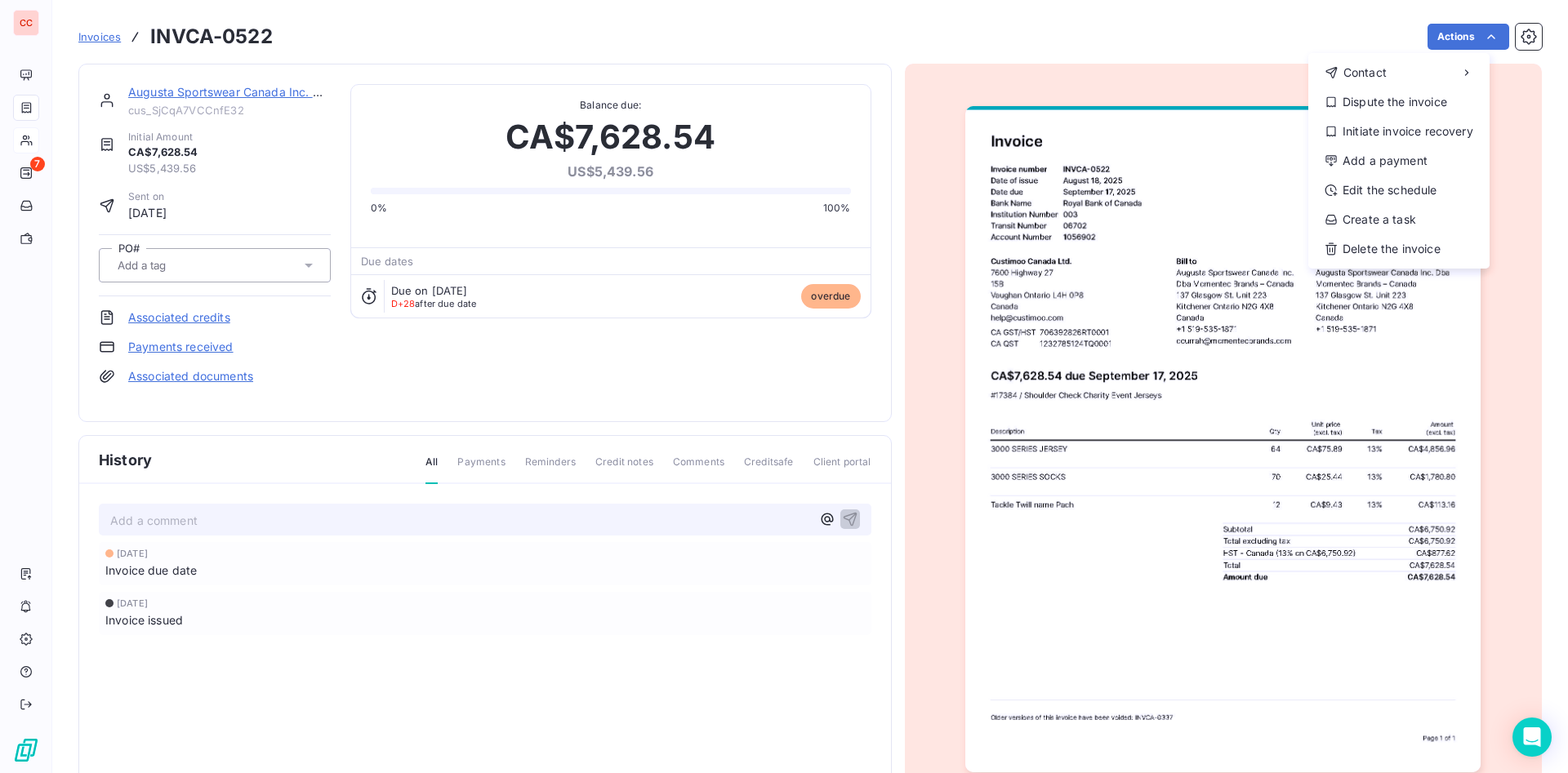
click at [1289, 35] on html "CC 7 Invoices INVCA-0522 Actions Contact Dispute the invoice Initiate invoice r…" at bounding box center [784, 386] width 1568 height 773
